Goal: Task Accomplishment & Management: Complete application form

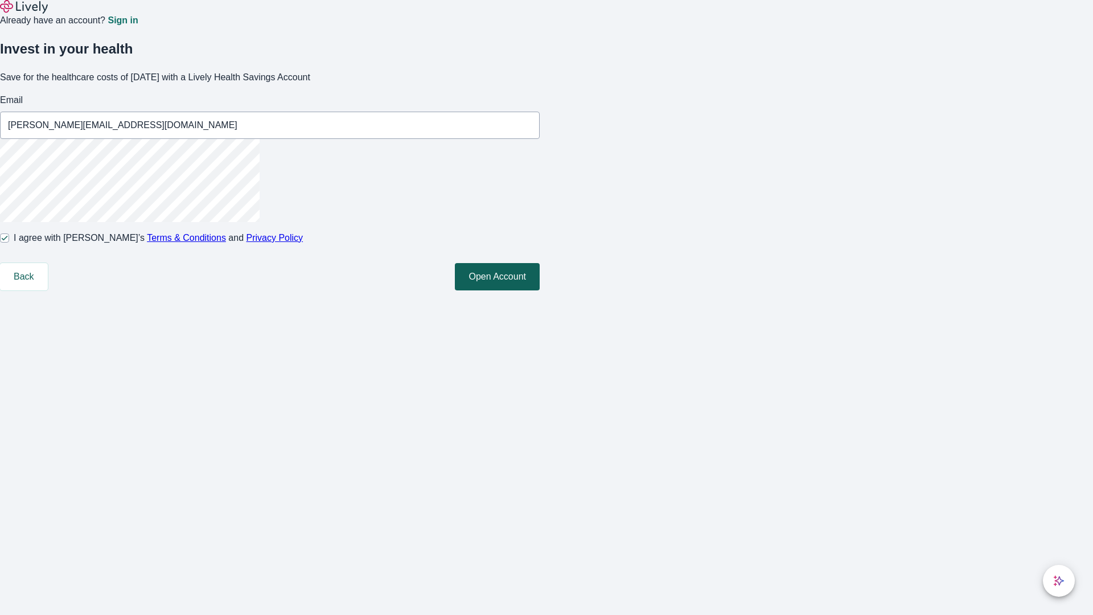
click at [540, 290] on button "Open Account" at bounding box center [497, 276] width 85 height 27
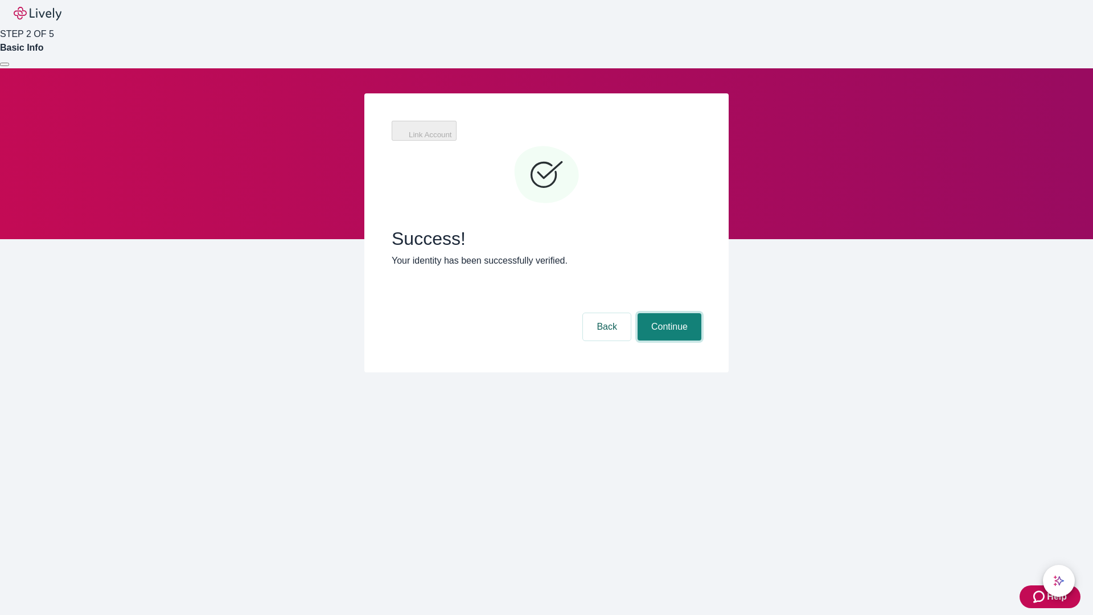
click at [668, 313] on button "Continue" at bounding box center [670, 326] width 64 height 27
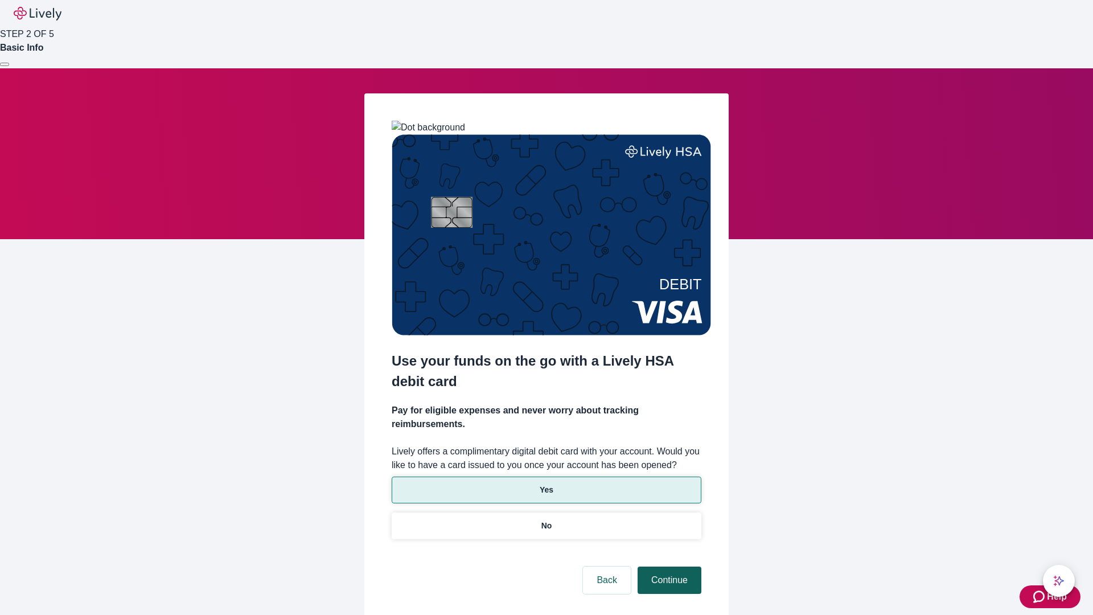
click at [546, 484] on p "Yes" at bounding box center [547, 490] width 14 height 12
click at [668, 567] on button "Continue" at bounding box center [670, 580] width 64 height 27
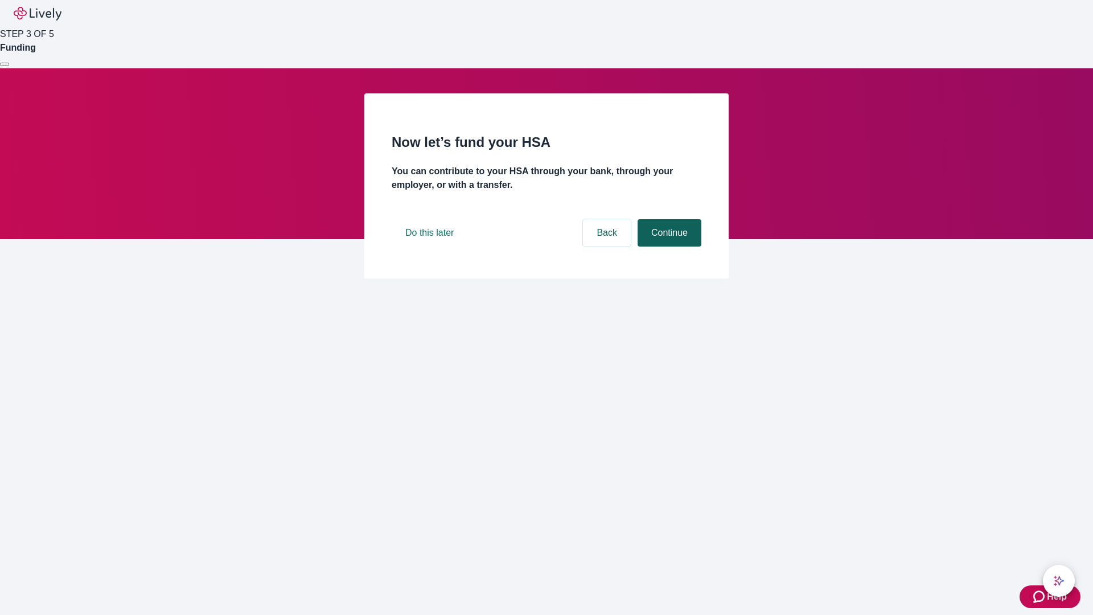
click at [668, 247] on button "Continue" at bounding box center [670, 232] width 64 height 27
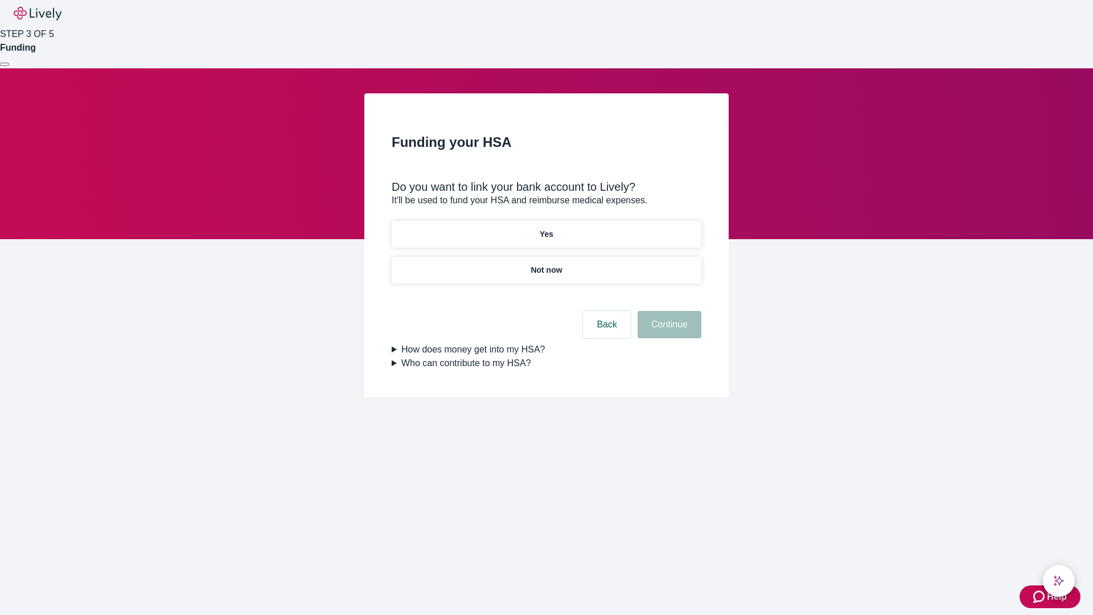
click at [546, 228] on p "Yes" at bounding box center [547, 234] width 14 height 12
click at [668, 311] on button "Continue" at bounding box center [670, 324] width 64 height 27
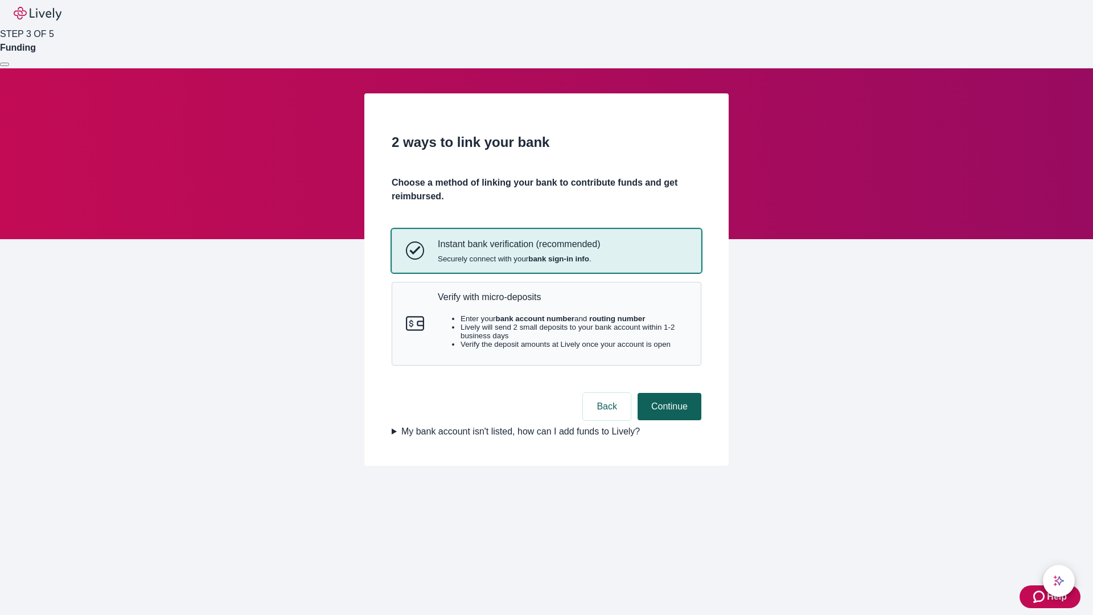
click at [562, 302] on p "Verify with micro-deposits" at bounding box center [562, 297] width 249 height 11
click at [668, 420] on button "Continue" at bounding box center [670, 406] width 64 height 27
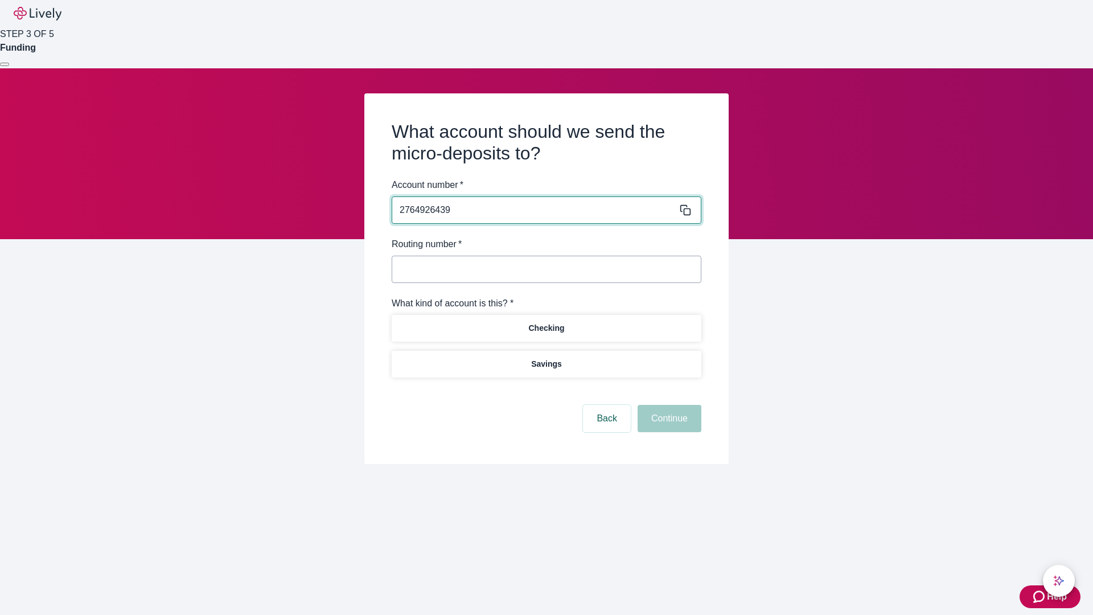
type input "2764926439"
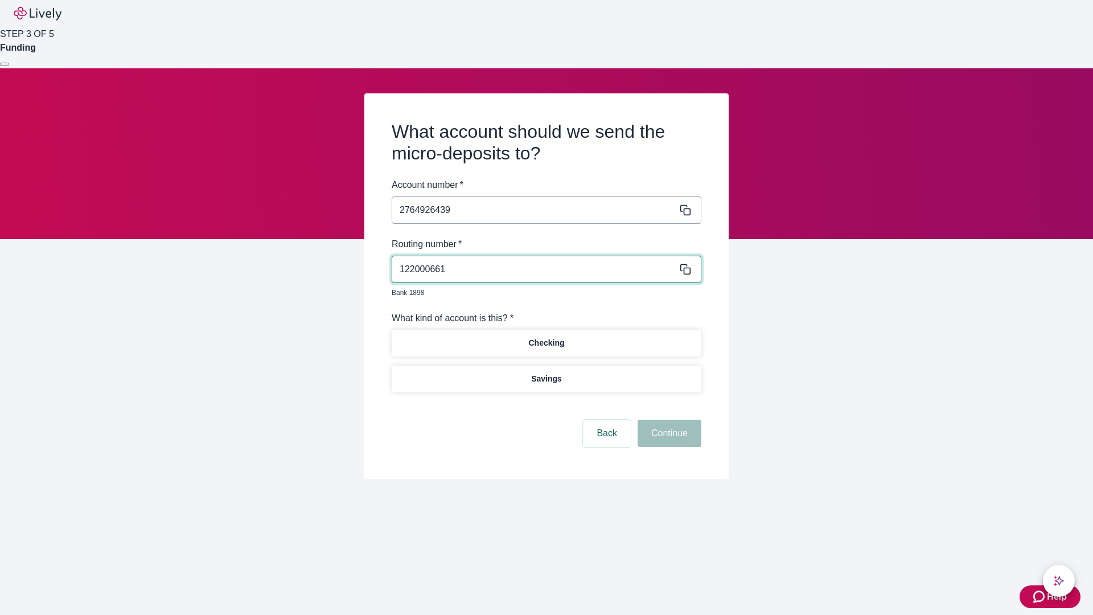
type input "122000661"
click at [546, 337] on p "Checking" at bounding box center [546, 343] width 36 height 12
click at [668, 420] on button "Continue" at bounding box center [670, 433] width 64 height 27
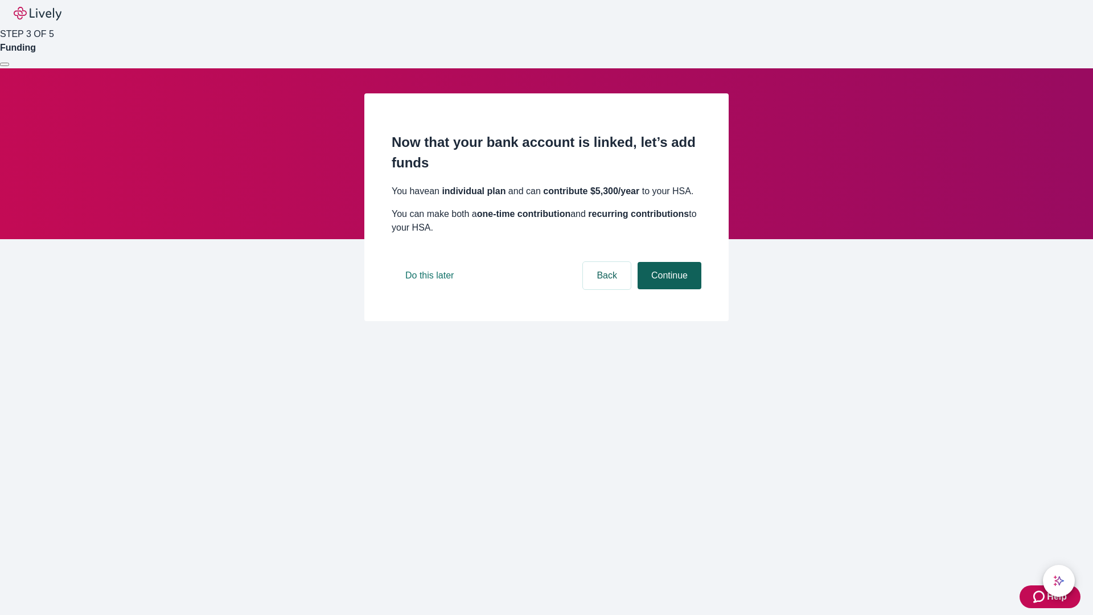
click at [668, 289] on button "Continue" at bounding box center [670, 275] width 64 height 27
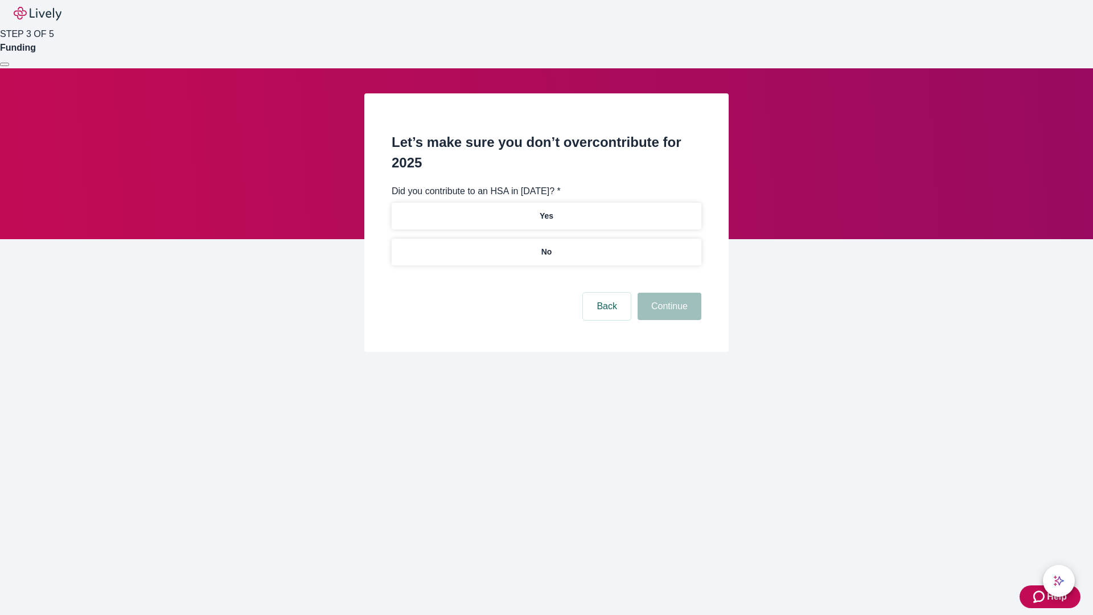
click at [546, 246] on p "No" at bounding box center [547, 252] width 11 height 12
click at [668, 293] on button "Continue" at bounding box center [670, 306] width 64 height 27
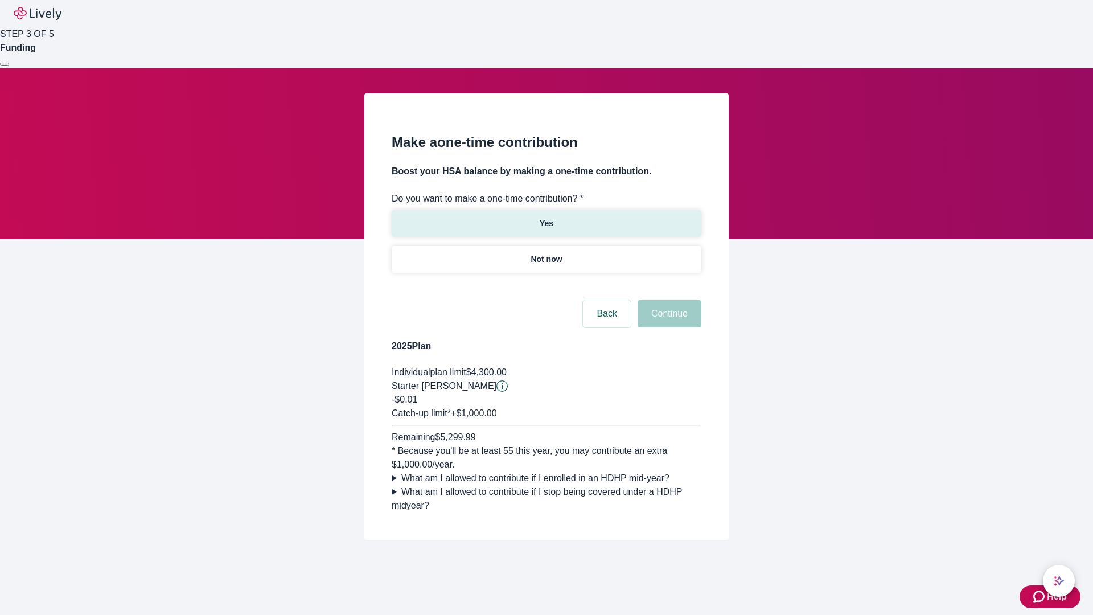
click at [546, 218] on p "Yes" at bounding box center [547, 224] width 14 height 12
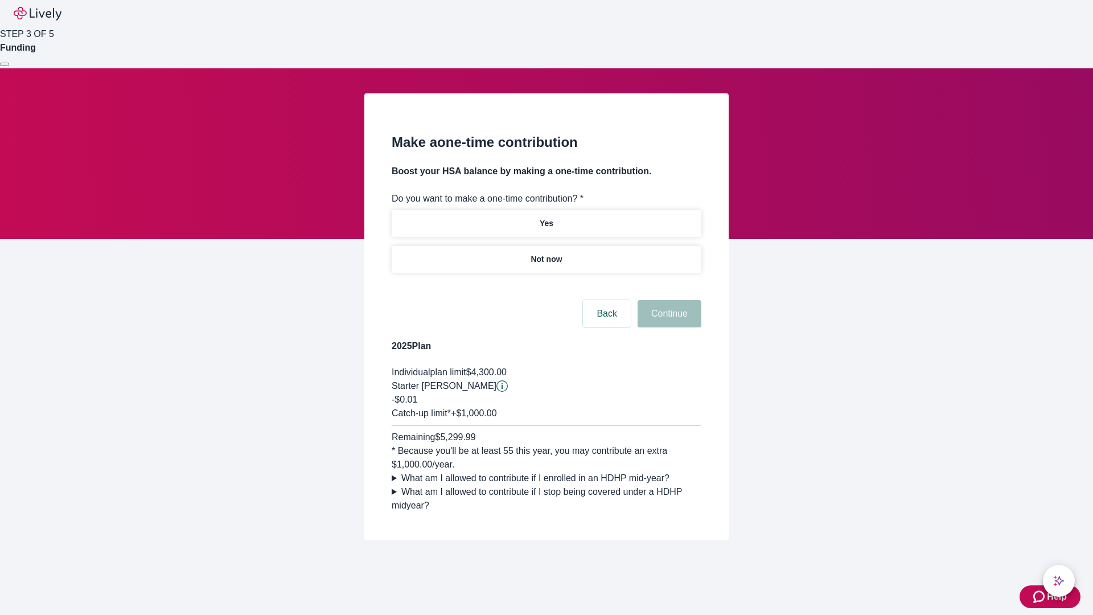
click at [668, 327] on button "Continue" at bounding box center [670, 313] width 64 height 27
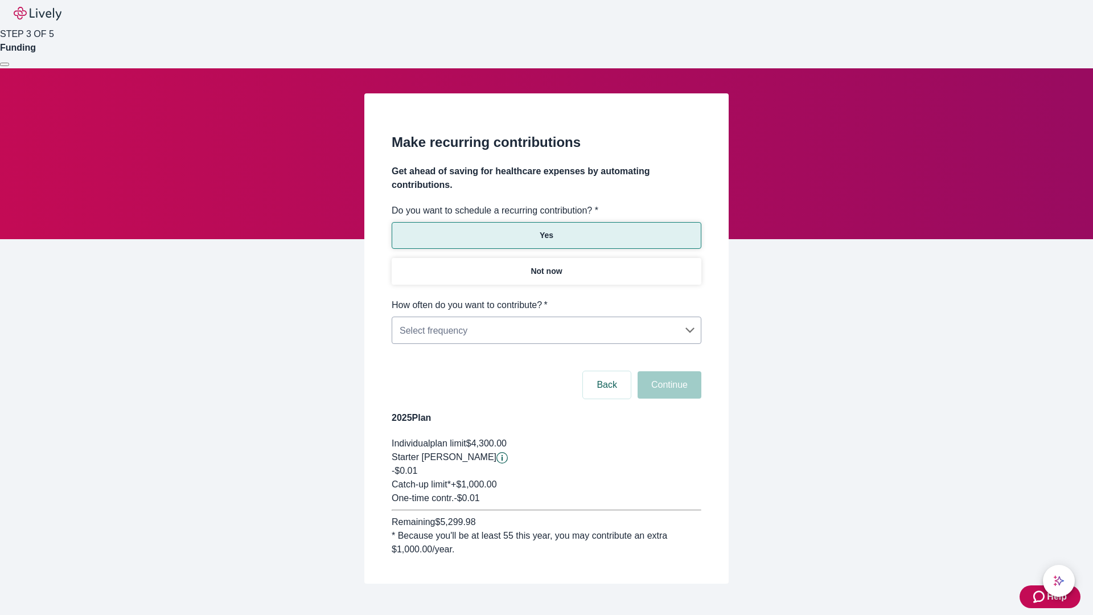
click at [546, 298] on body "Help STEP 3 OF 5 Funding Make recurring contributions Get ahead of saving for h…" at bounding box center [546, 319] width 1093 height 638
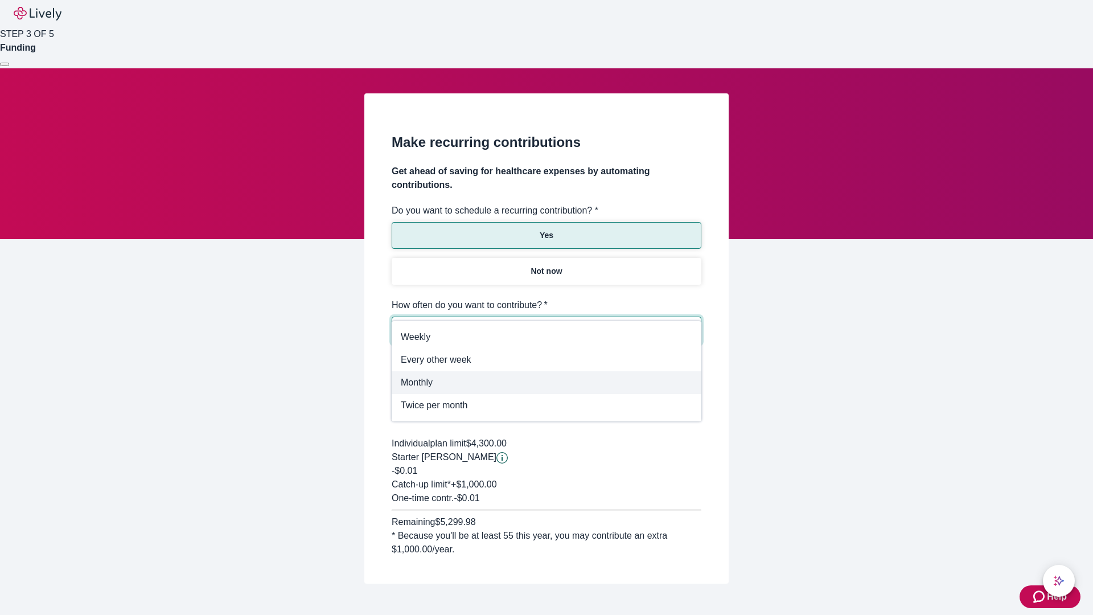
click at [547, 382] on span "Monthly" at bounding box center [547, 383] width 292 height 14
type input "Monthly"
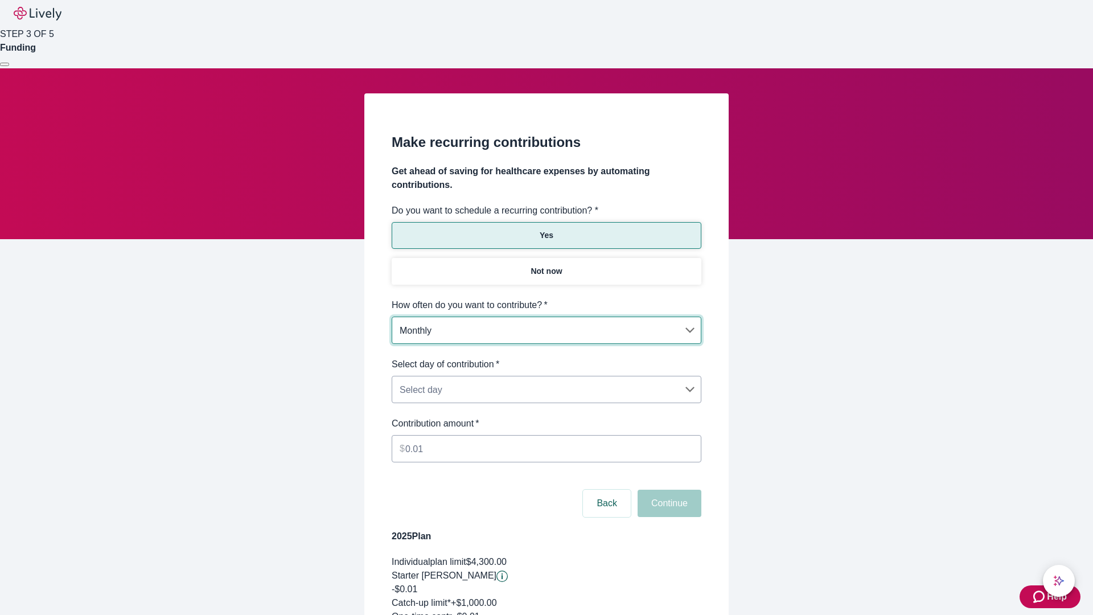
click at [546, 358] on body "Help STEP 3 OF 5 Funding Make recurring contributions Get ahead of saving for h…" at bounding box center [546, 378] width 1093 height 757
type input "Monthly15th"
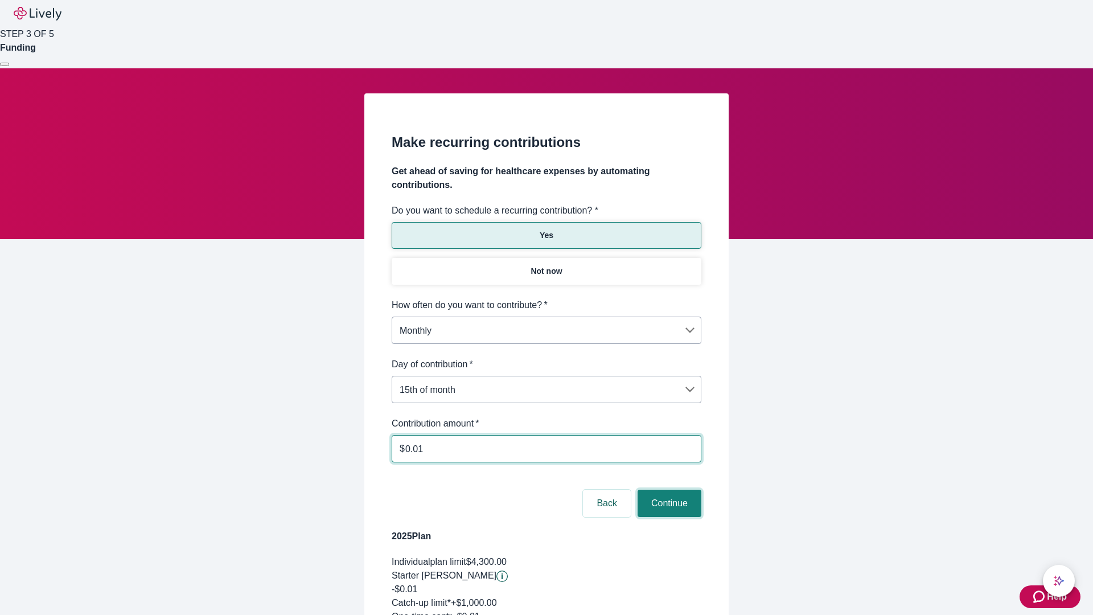
click at [668, 490] on button "Continue" at bounding box center [670, 503] width 64 height 27
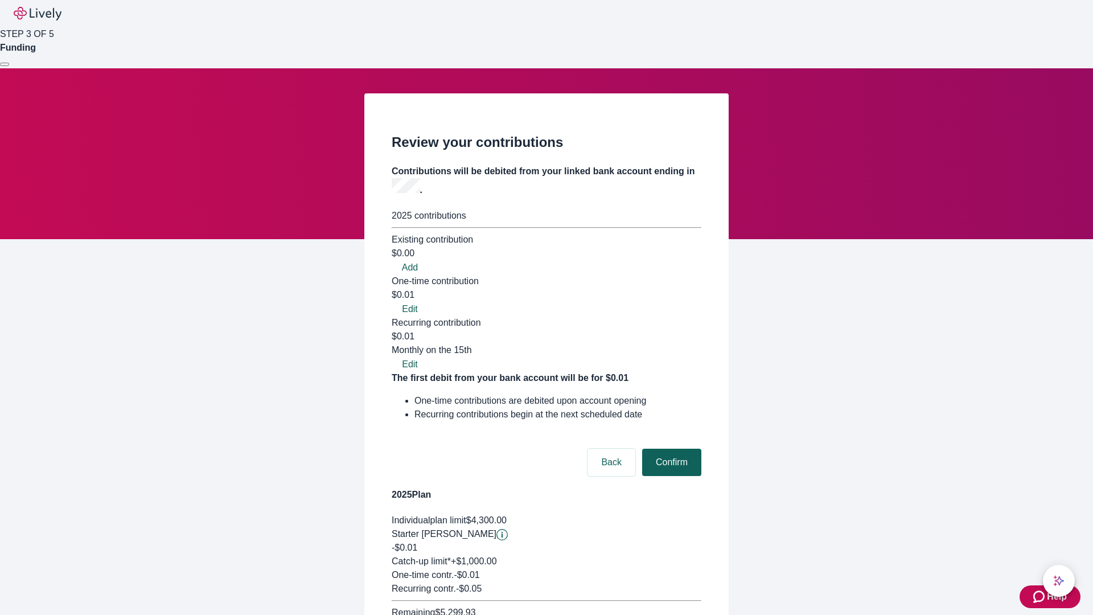
click at [670, 449] on button "Confirm" at bounding box center [671, 462] width 59 height 27
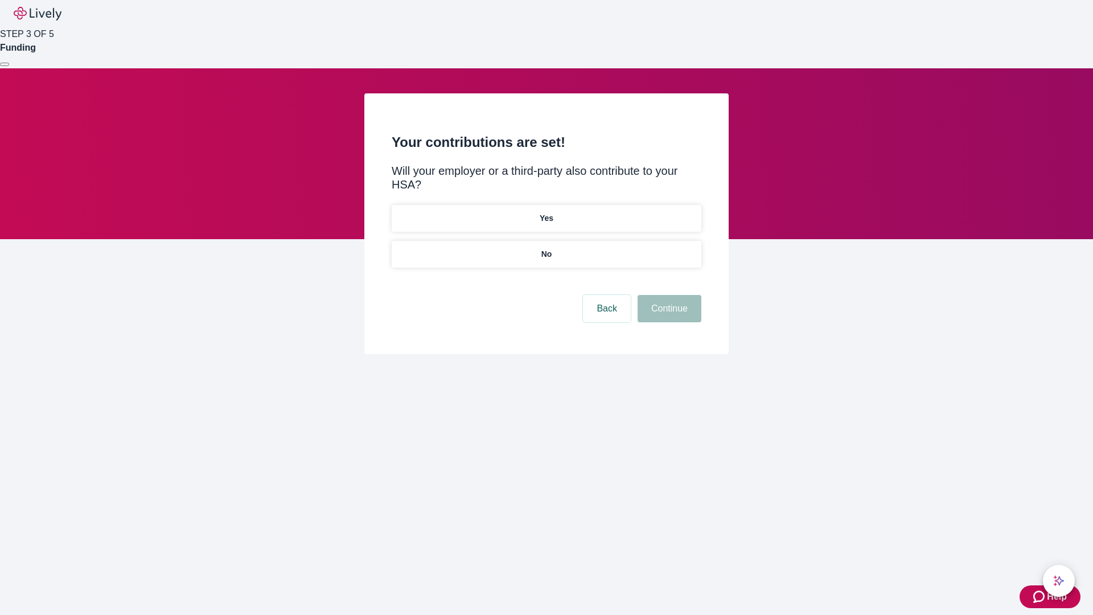
click at [546, 212] on p "Yes" at bounding box center [547, 218] width 14 height 12
click at [668, 295] on button "Continue" at bounding box center [670, 308] width 64 height 27
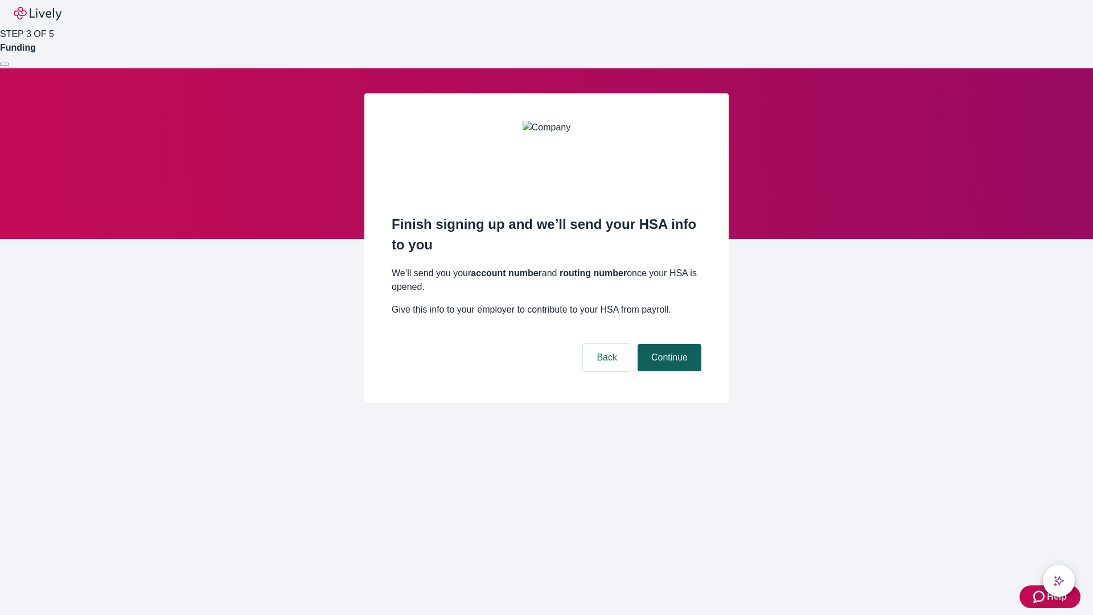
click at [668, 344] on button "Continue" at bounding box center [670, 357] width 64 height 27
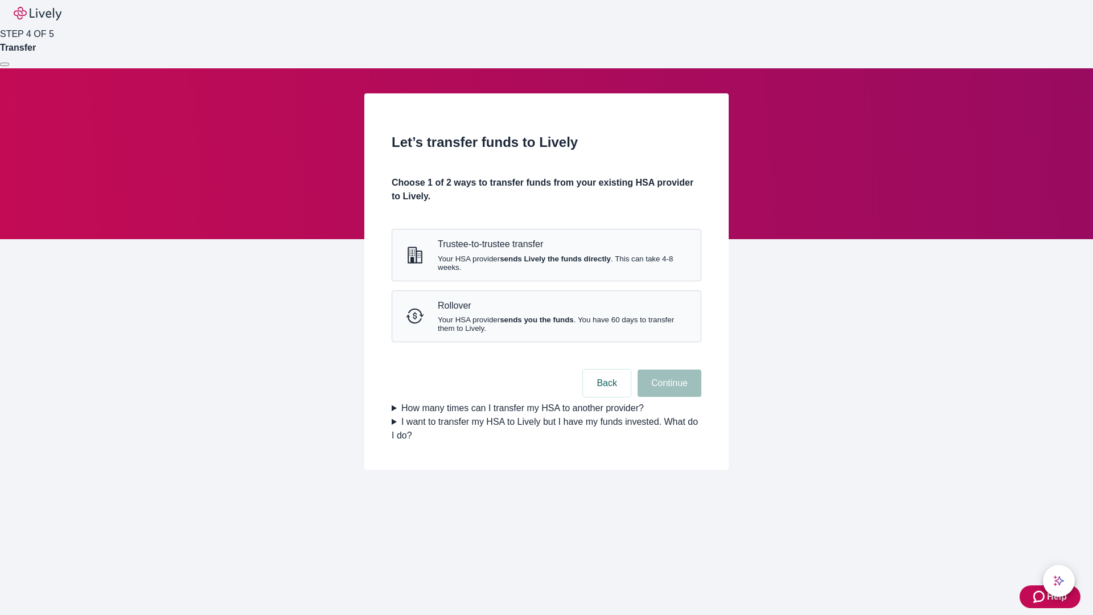
click at [546, 263] on strong "sends Lively the funds directly" at bounding box center [555, 259] width 111 height 9
click at [668, 397] on button "Continue" at bounding box center [670, 383] width 64 height 27
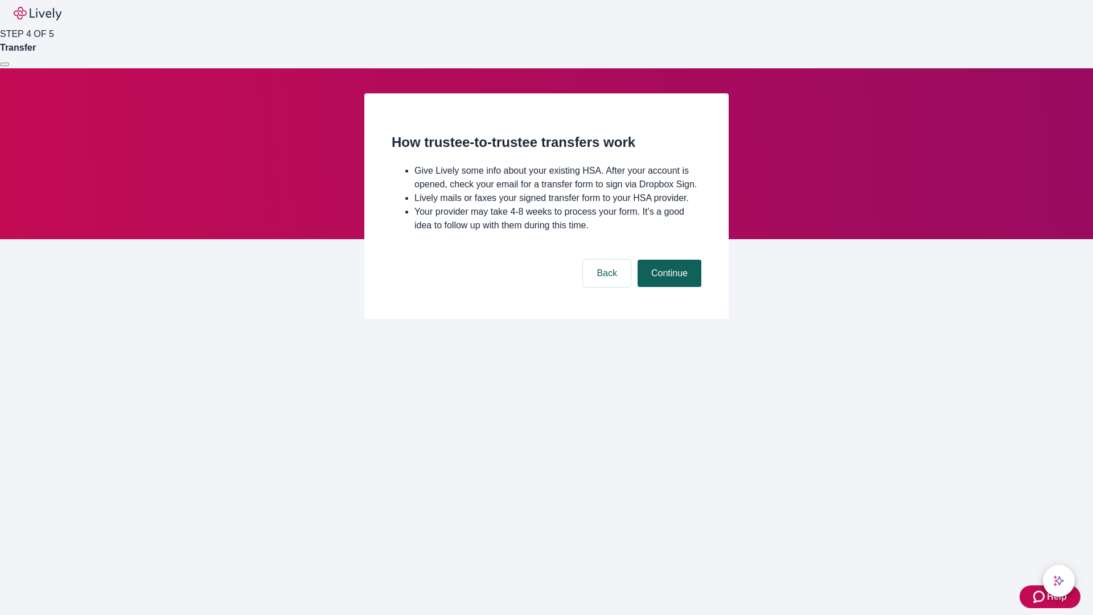
click at [668, 287] on button "Continue" at bounding box center [670, 273] width 64 height 27
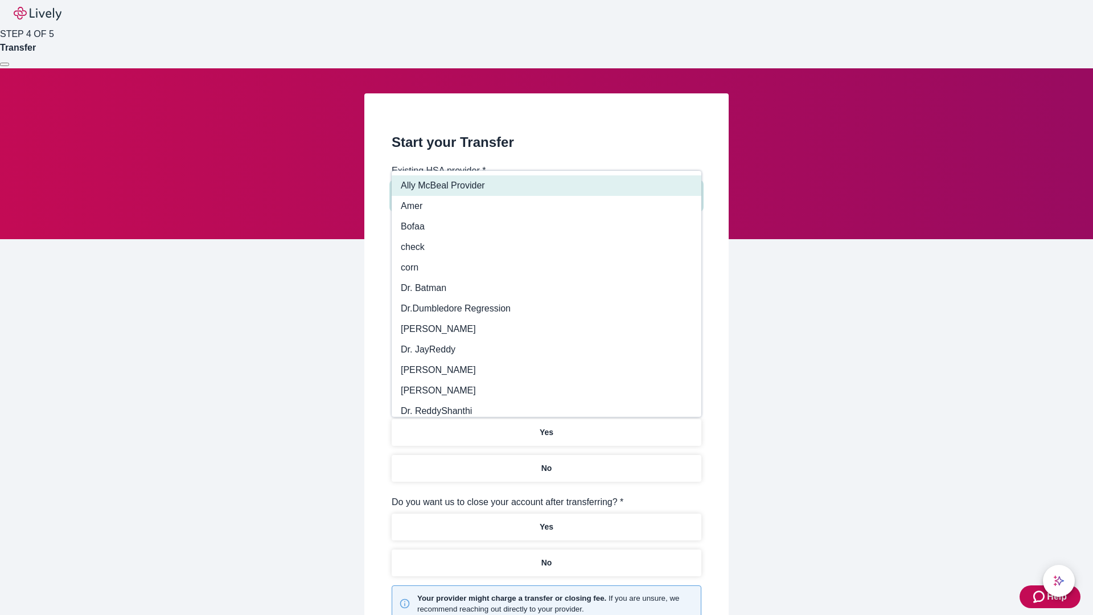
type input "Other"
type input "Health Equity"
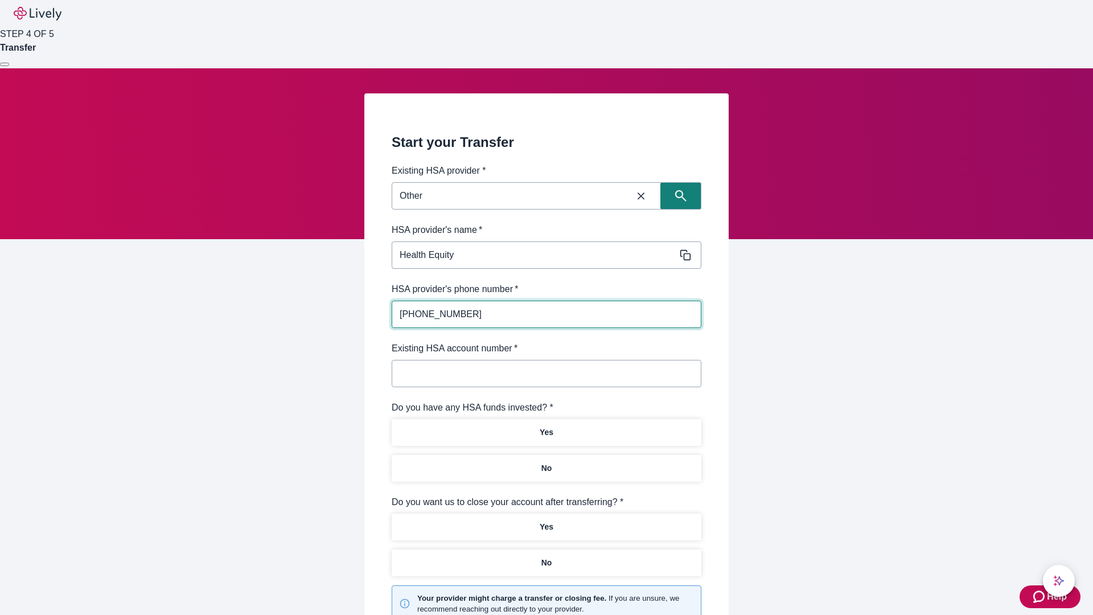
type input "(434) 343-4344"
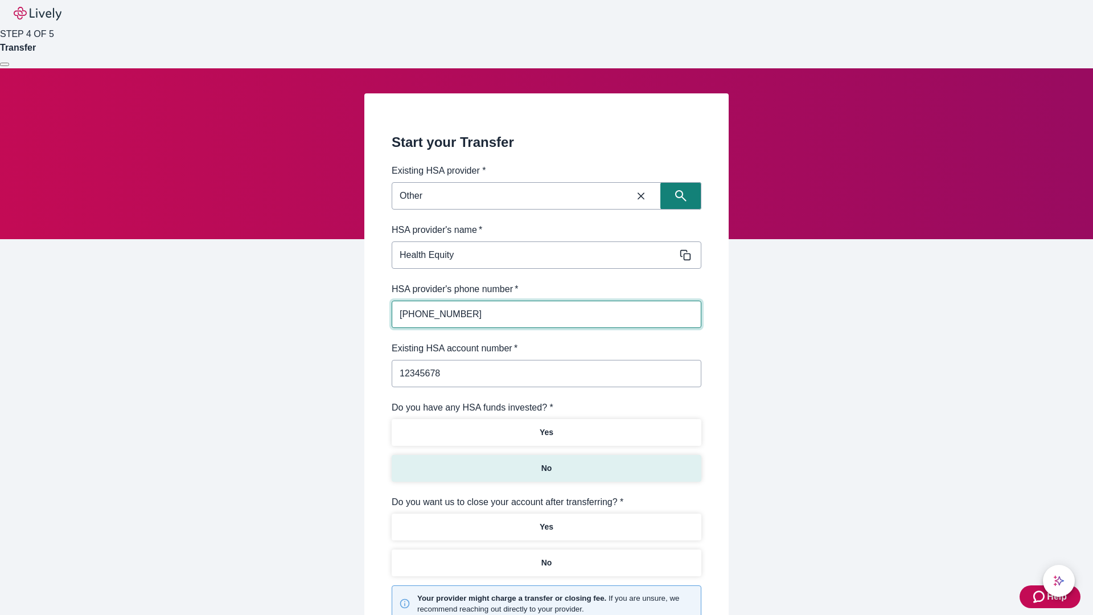
type input "12345678"
click at [546, 462] on p "No" at bounding box center [547, 468] width 11 height 12
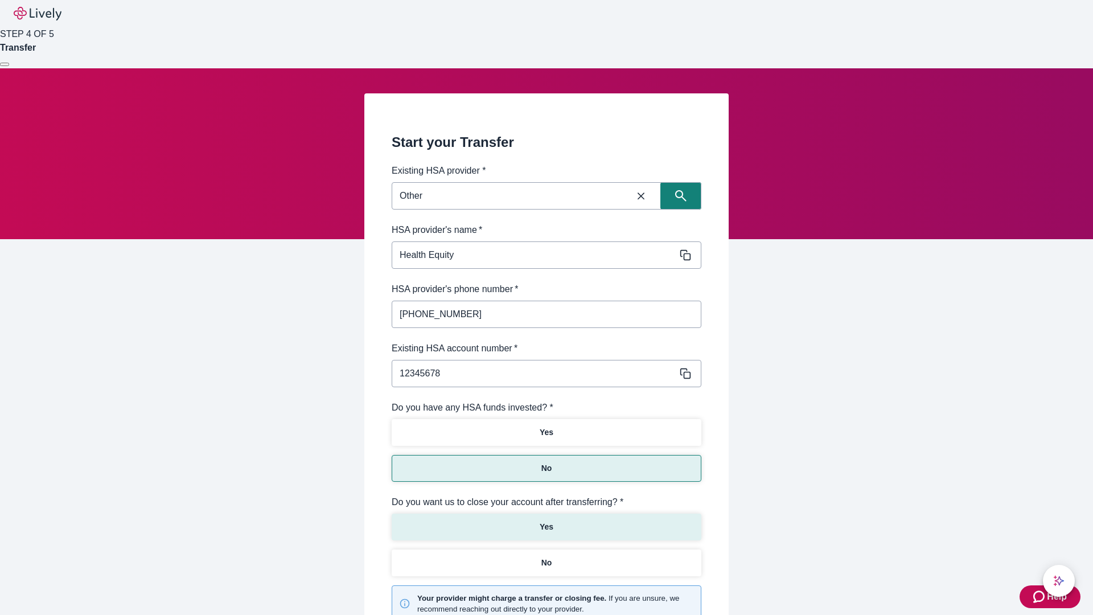
click at [546, 521] on p "Yes" at bounding box center [547, 527] width 14 height 12
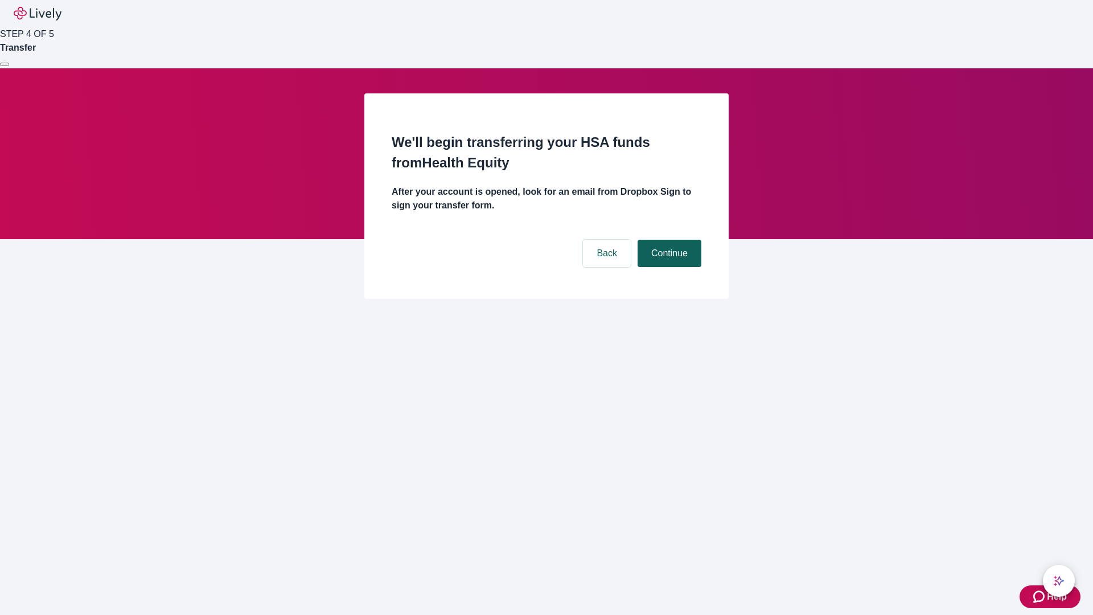
click at [668, 240] on button "Continue" at bounding box center [670, 253] width 64 height 27
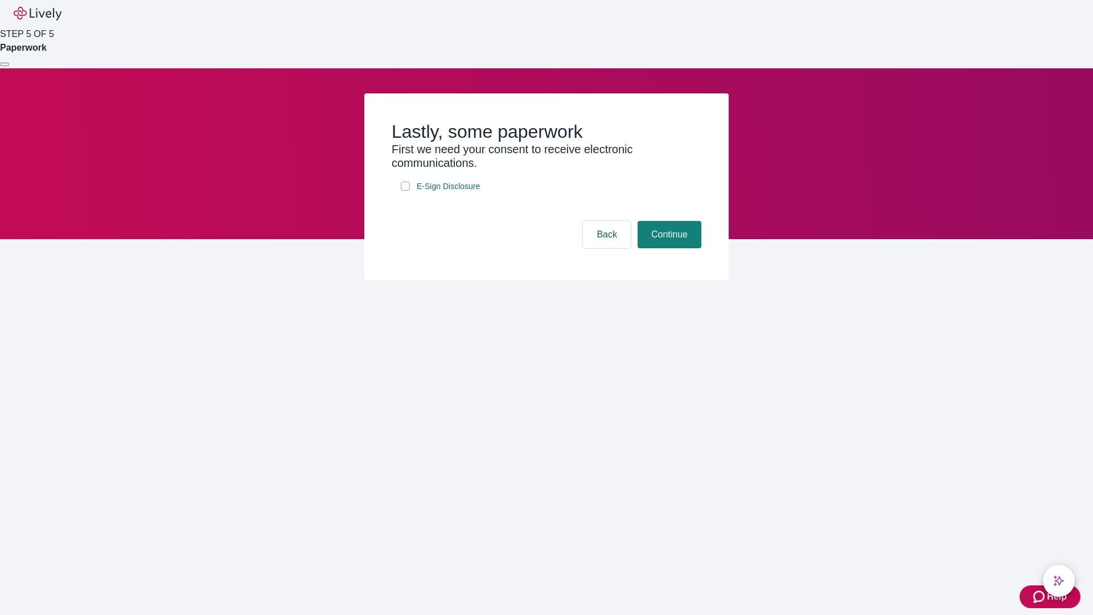
click at [405, 191] on input "E-Sign Disclosure" at bounding box center [405, 186] width 9 height 9
checkbox input "true"
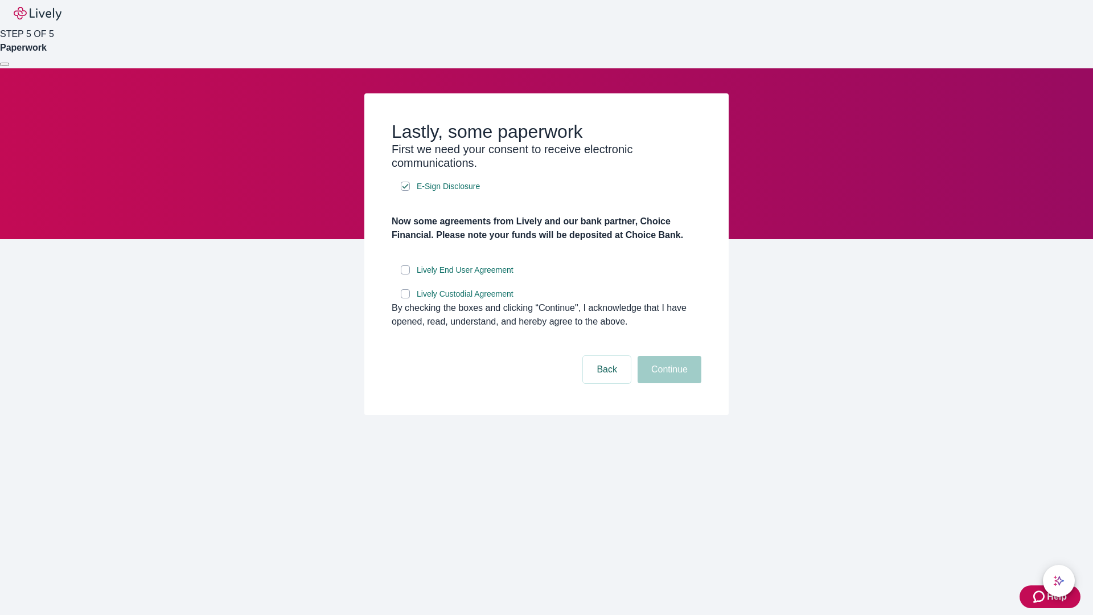
click at [405, 275] on input "Lively End User Agreement" at bounding box center [405, 269] width 9 height 9
checkbox input "true"
click at [405, 298] on input "Lively Custodial Agreement" at bounding box center [405, 293] width 9 height 9
checkbox input "true"
click at [668, 383] on button "Continue" at bounding box center [670, 369] width 64 height 27
